Goal: Entertainment & Leisure: Consume media (video, audio)

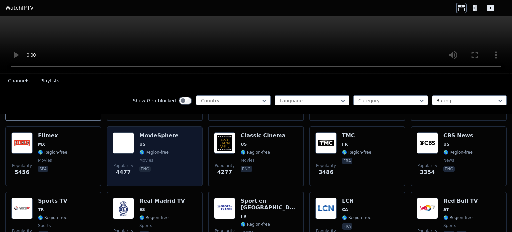
scroll to position [67, 0]
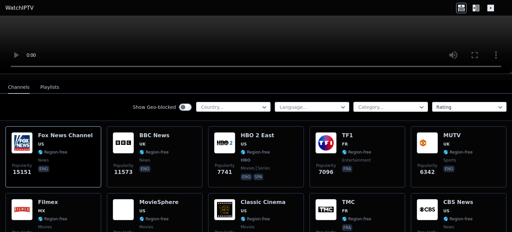
click at [373, 104] on div at bounding box center [388, 107] width 61 height 7
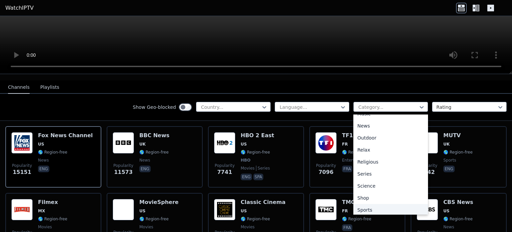
scroll to position [227, 0]
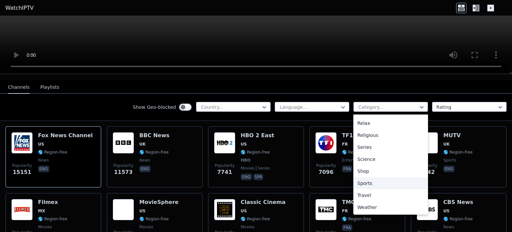
click at [375, 178] on div "Sports" at bounding box center [391, 183] width 75 height 12
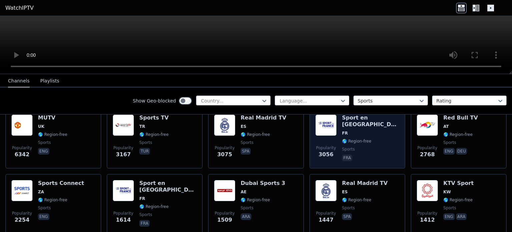
scroll to position [100, 0]
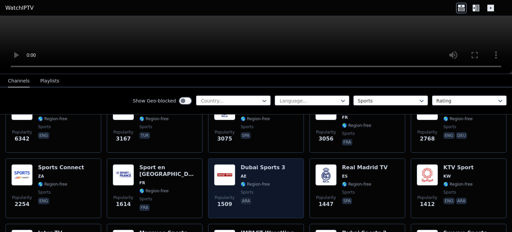
drag, startPoint x: 256, startPoint y: 158, endPoint x: 260, endPoint y: 189, distance: 31.7
click at [260, 189] on div "Dubai Sports 3 AE 🌎 Region-free sports ara" at bounding box center [263, 188] width 45 height 48
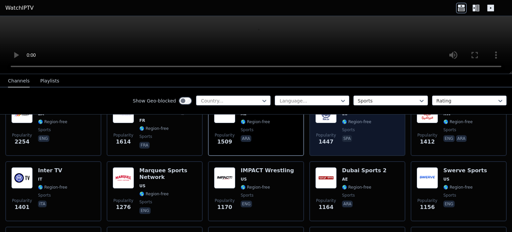
scroll to position [167, 0]
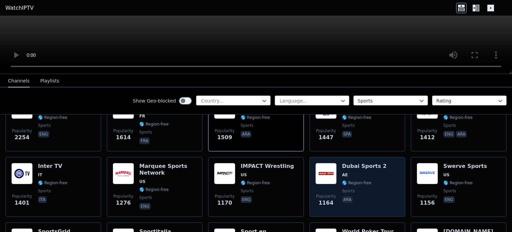
click at [353, 180] on span "🌎 Region-free" at bounding box center [356, 182] width 29 height 5
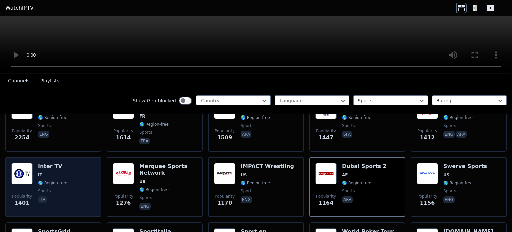
click at [92, 188] on div "Popularity 1401 Inter TV IT 🌎 Region-free sports ita" at bounding box center [53, 187] width 84 height 48
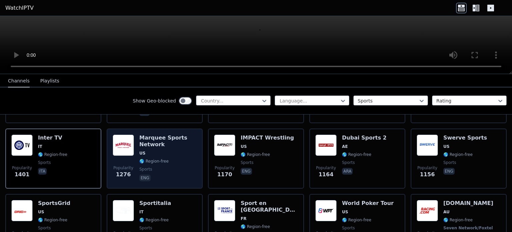
scroll to position [233, 0]
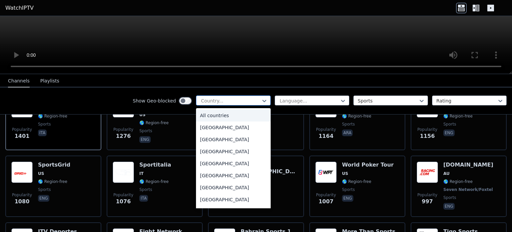
click at [243, 101] on div at bounding box center [230, 100] width 61 height 7
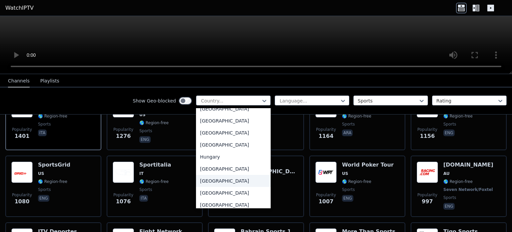
click at [223, 187] on div "[GEOGRAPHIC_DATA]" at bounding box center [233, 181] width 75 height 12
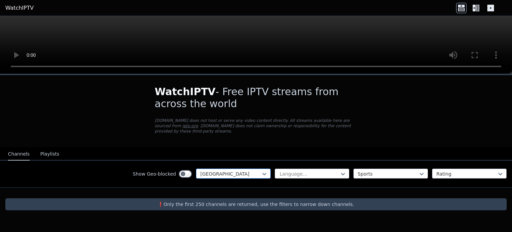
click at [245, 170] on div at bounding box center [230, 173] width 61 height 7
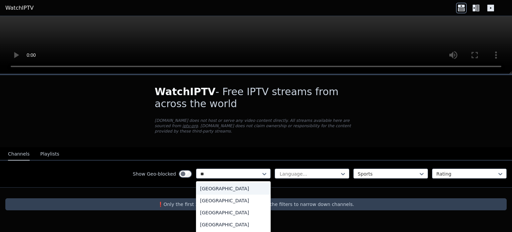
type input "***"
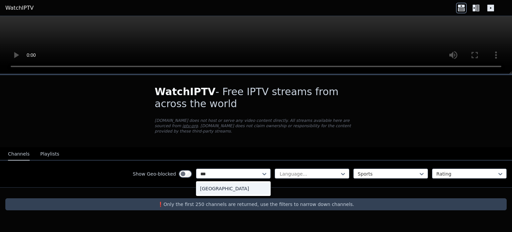
click at [232, 187] on div "[GEOGRAPHIC_DATA]" at bounding box center [233, 188] width 75 height 12
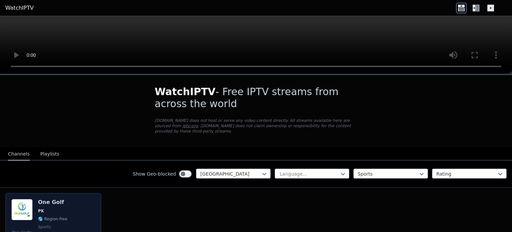
click at [85, 208] on div "Popularity 252 One Golf PK 🌎 Region-free sports eng" at bounding box center [53, 223] width 84 height 48
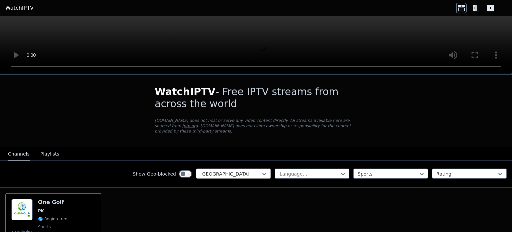
click at [240, 170] on div at bounding box center [230, 173] width 61 height 7
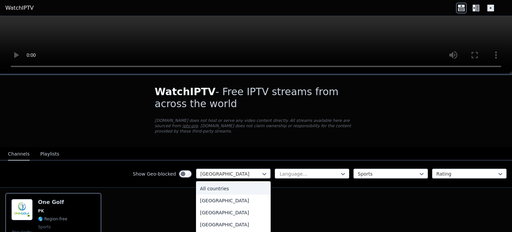
click at [241, 182] on div "All countries" at bounding box center [233, 188] width 75 height 12
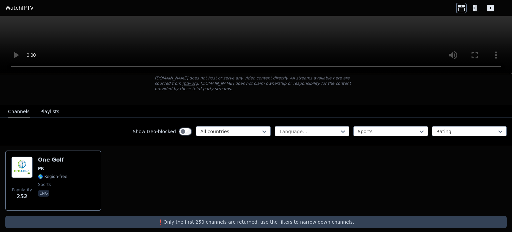
scroll to position [43, 0]
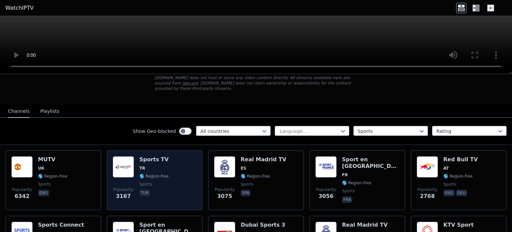
click at [182, 185] on div "Popularity 3167 Sports TV TR 🌎 Region-free sports tur" at bounding box center [155, 180] width 84 height 48
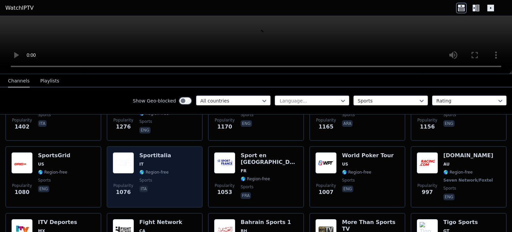
scroll to position [343, 0]
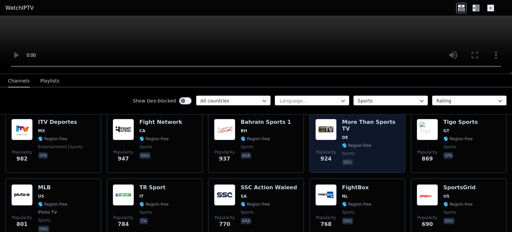
click at [382, 128] on div "More Than Sports TV DE 🌎 Region-free sports deu" at bounding box center [370, 143] width 57 height 48
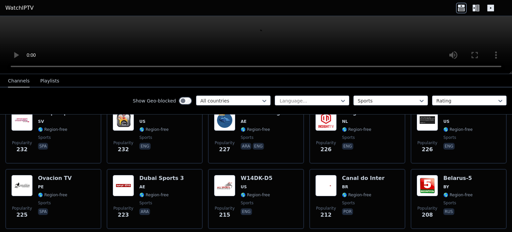
scroll to position [756, 0]
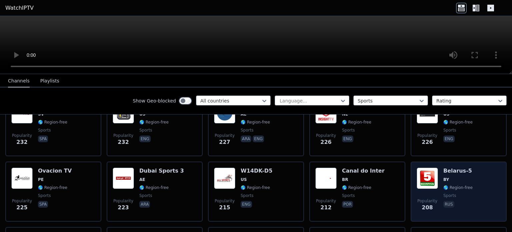
click at [460, 177] on span "BY" at bounding box center [458, 179] width 29 height 5
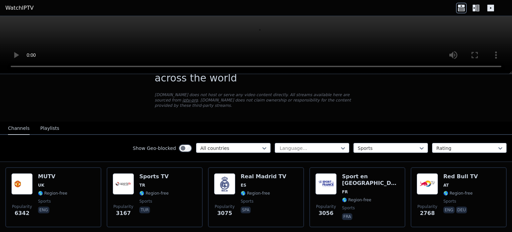
scroll to position [67, 0]
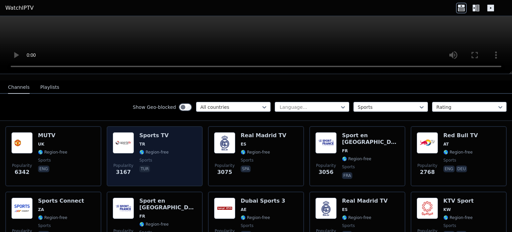
click at [168, 159] on div "Popularity 3167 Sports TV TR 🌎 Region-free sports tur" at bounding box center [155, 156] width 84 height 48
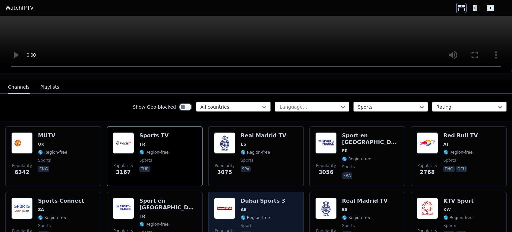
click at [267, 215] on span "🌎 Region-free" at bounding box center [263, 217] width 45 height 5
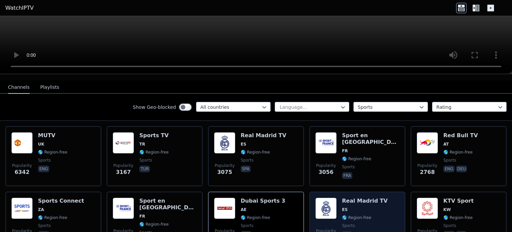
click at [375, 207] on span "ES" at bounding box center [365, 209] width 46 height 5
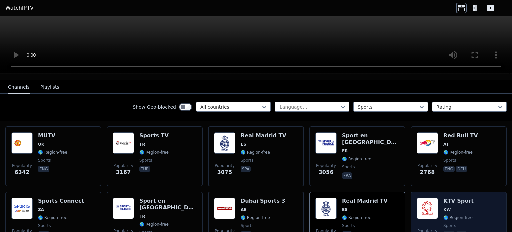
click at [461, 197] on div "KTV Sport KW 🌎 Region-free sports eng ara" at bounding box center [459, 221] width 30 height 48
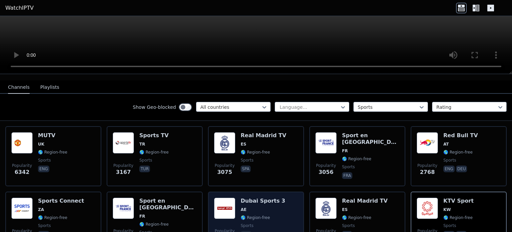
scroll to position [167, 0]
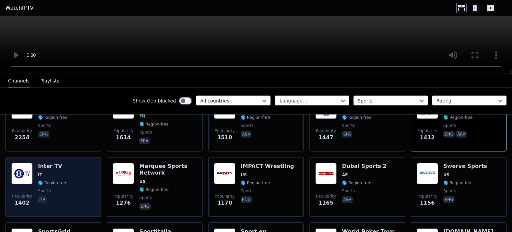
click at [69, 192] on div "Popularity 1402 Inter TV IT 🌎 Region-free sports ita" at bounding box center [53, 187] width 84 height 48
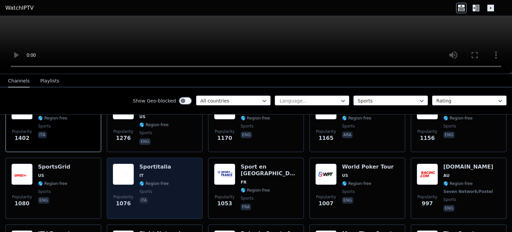
scroll to position [233, 0]
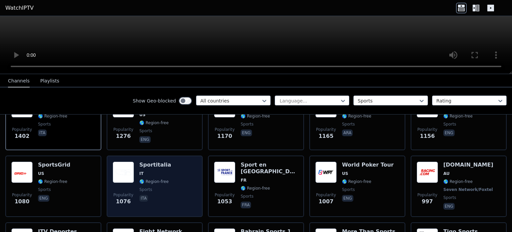
click at [181, 186] on div "Popularity 1076 Sportitalia IT 🌎 Region-free sports ita" at bounding box center [155, 185] width 84 height 49
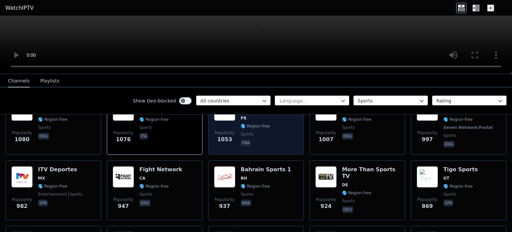
scroll to position [300, 0]
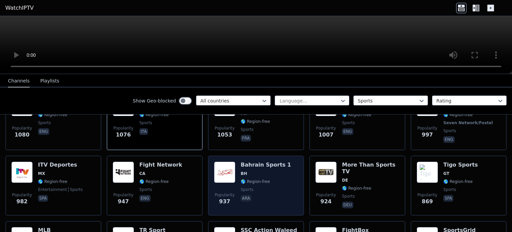
click at [275, 195] on span "ara" at bounding box center [266, 199] width 50 height 8
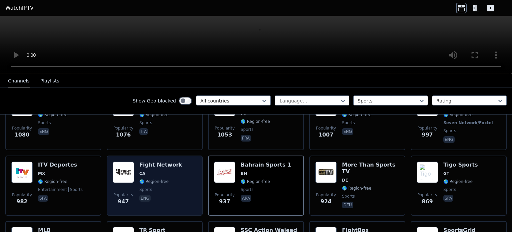
scroll to position [467, 0]
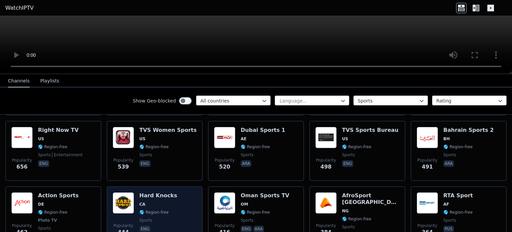
click at [171, 200] on div "Popularity 444 Hard Knocks CA 🌎 Region-free sports eng" at bounding box center [155, 216] width 84 height 49
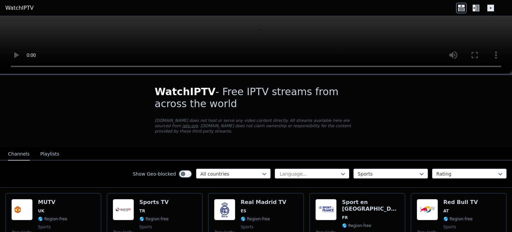
scroll to position [133, 0]
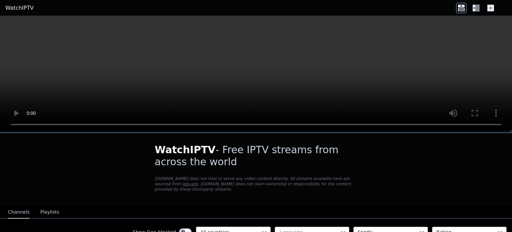
scroll to position [74, 0]
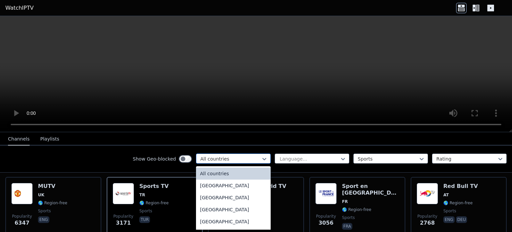
click at [231, 160] on div at bounding box center [230, 158] width 61 height 7
type input "***"
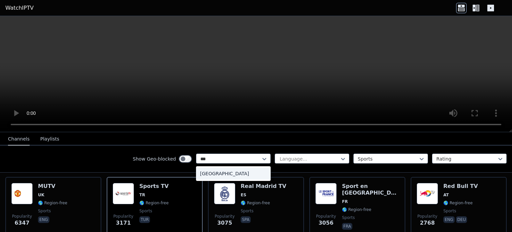
click at [226, 170] on div "[GEOGRAPHIC_DATA]" at bounding box center [233, 173] width 75 height 12
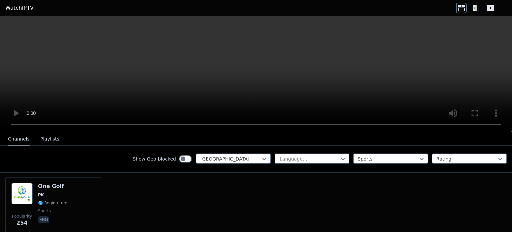
click at [258, 80] on video at bounding box center [256, 74] width 512 height 116
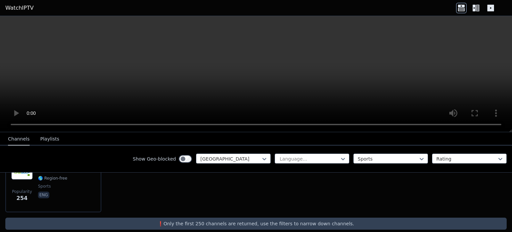
scroll to position [100, 0]
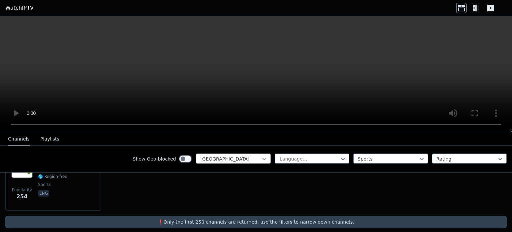
click at [262, 159] on icon at bounding box center [264, 159] width 4 height 2
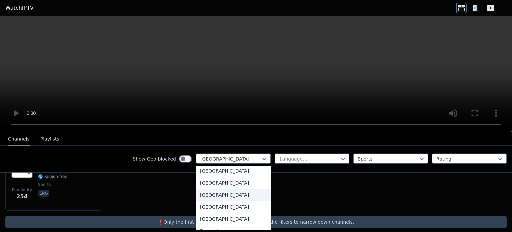
scroll to position [0, 0]
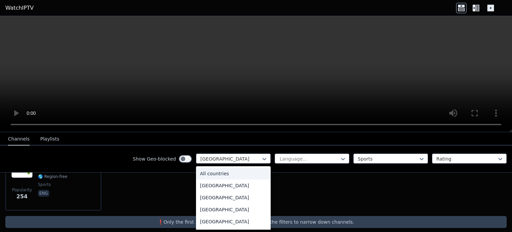
click at [233, 174] on div "All countries" at bounding box center [233, 173] width 75 height 12
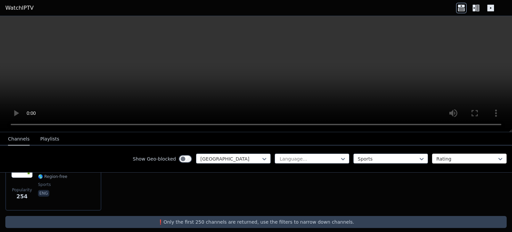
click at [468, 162] on div "Rating" at bounding box center [469, 158] width 75 height 10
